Goal: Browse casually: Explore the website without a specific task or goal

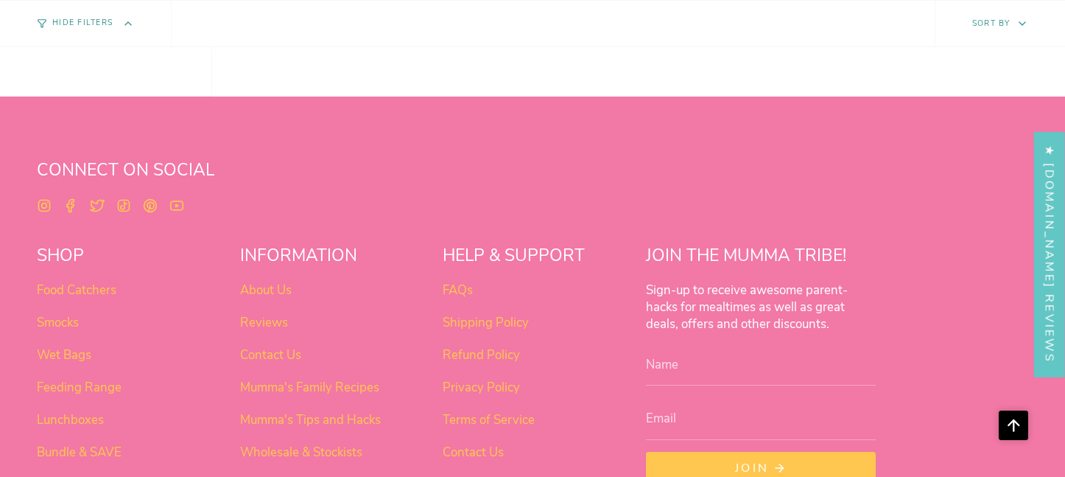
scroll to position [1157, 0]
